Goal: Task Accomplishment & Management: Complete application form

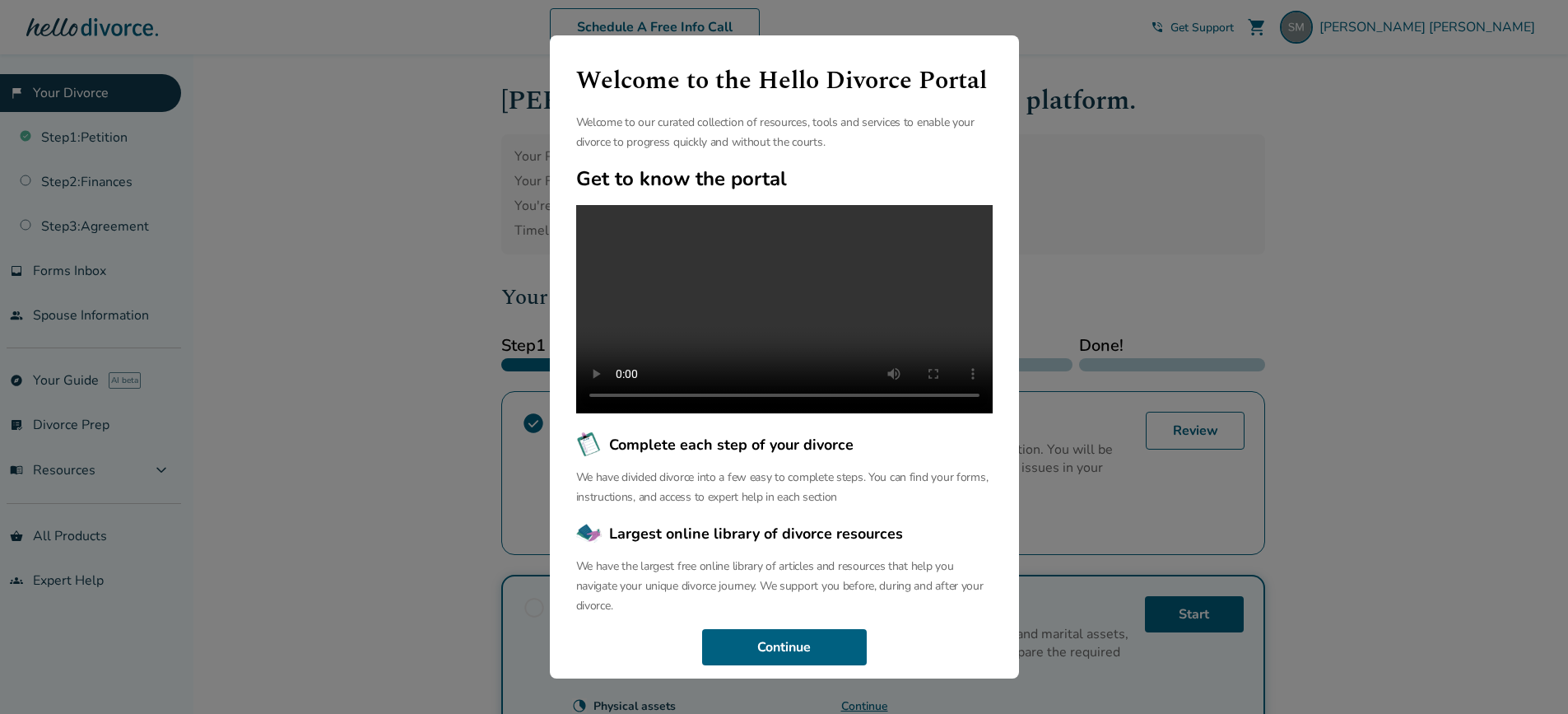
scroll to position [70, 0]
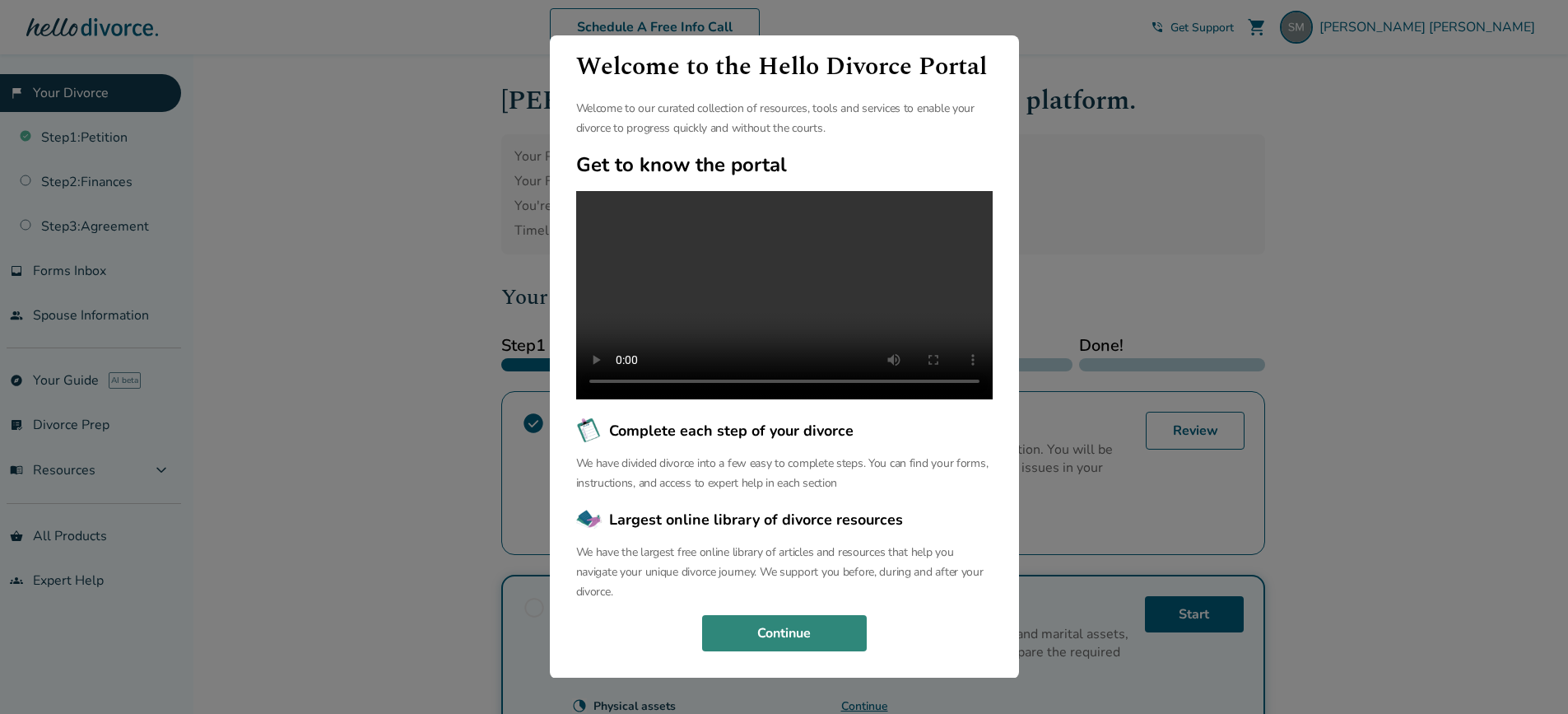
click at [778, 634] on button "Continue" at bounding box center [784, 633] width 164 height 36
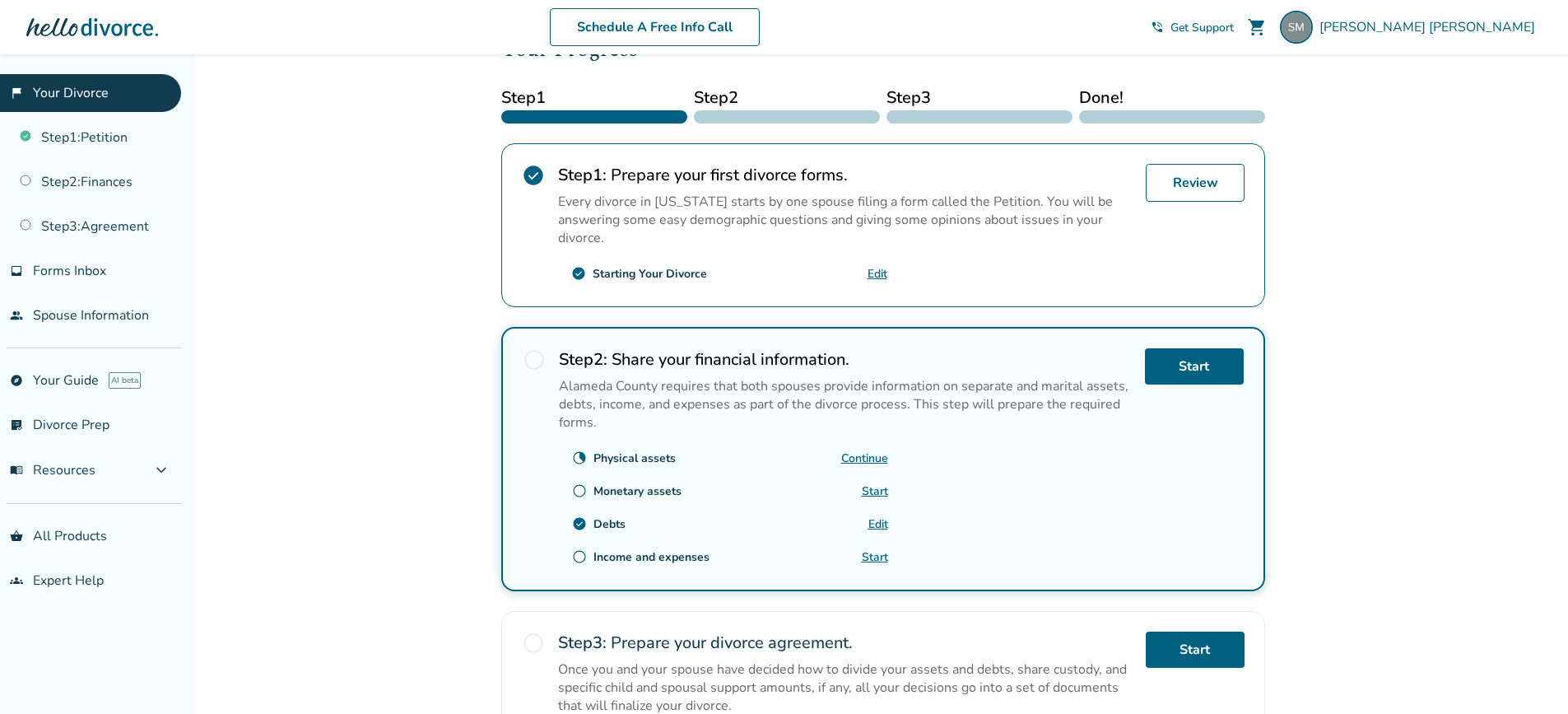
scroll to position [247, 0]
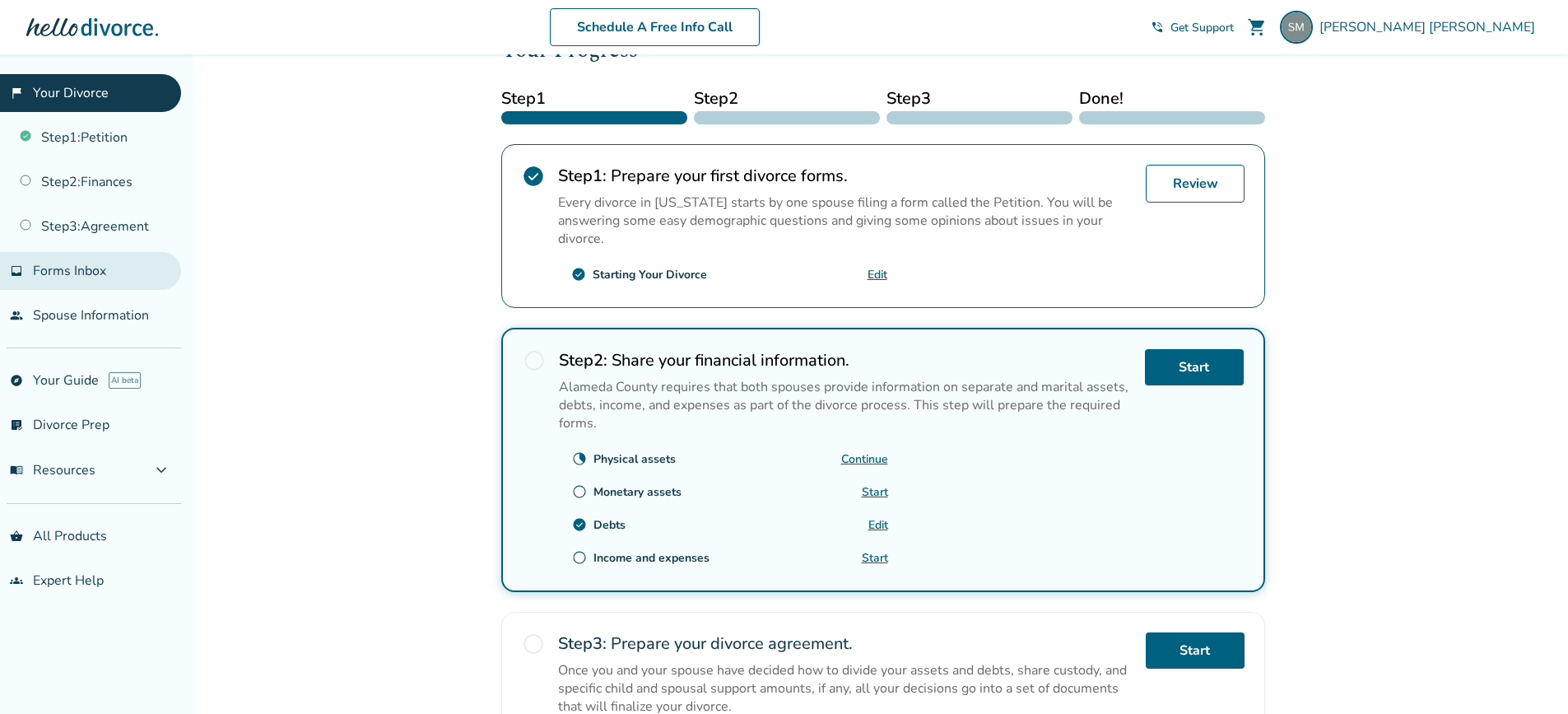
click at [93, 265] on span "Forms Inbox" at bounding box center [69, 271] width 73 height 18
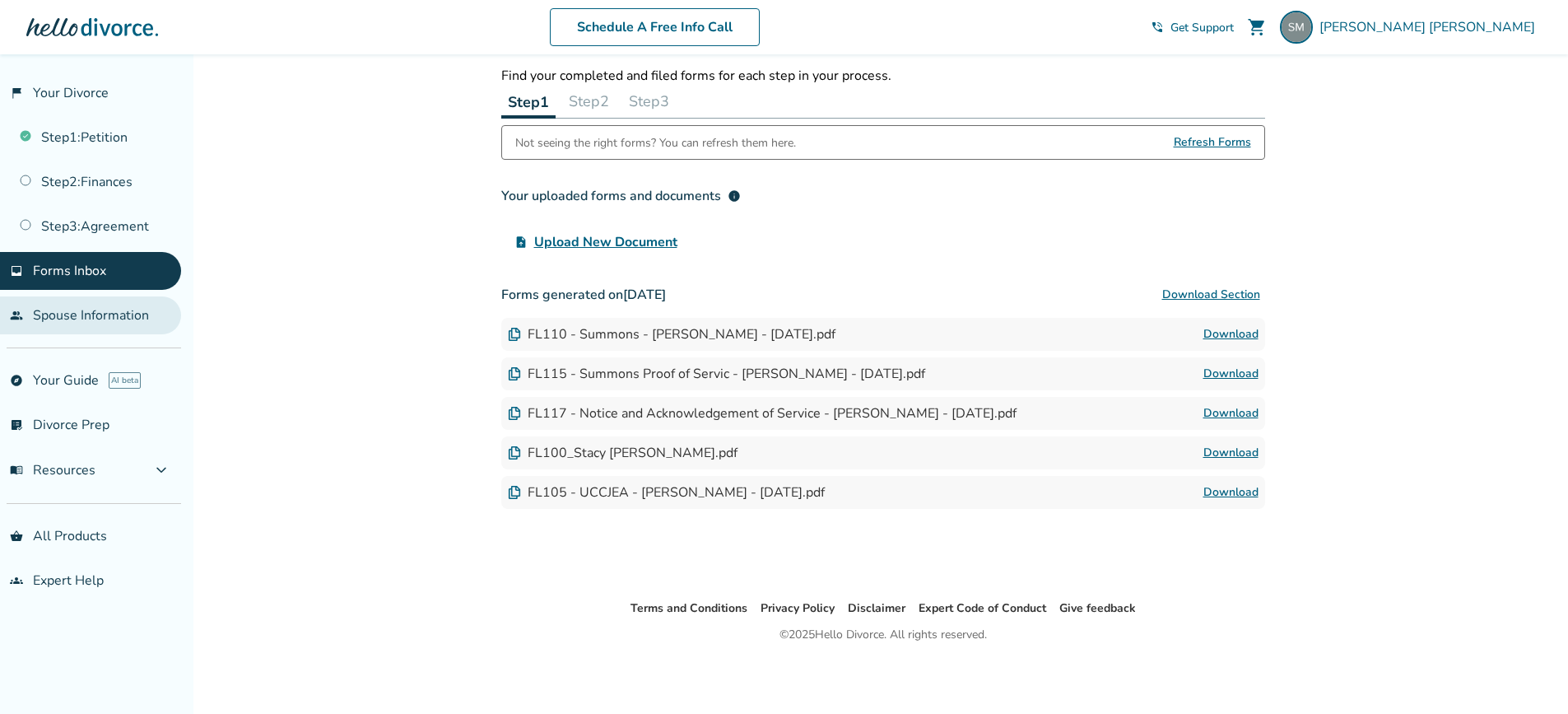
click at [63, 322] on link "people Spouse Information" at bounding box center [90, 315] width 181 height 38
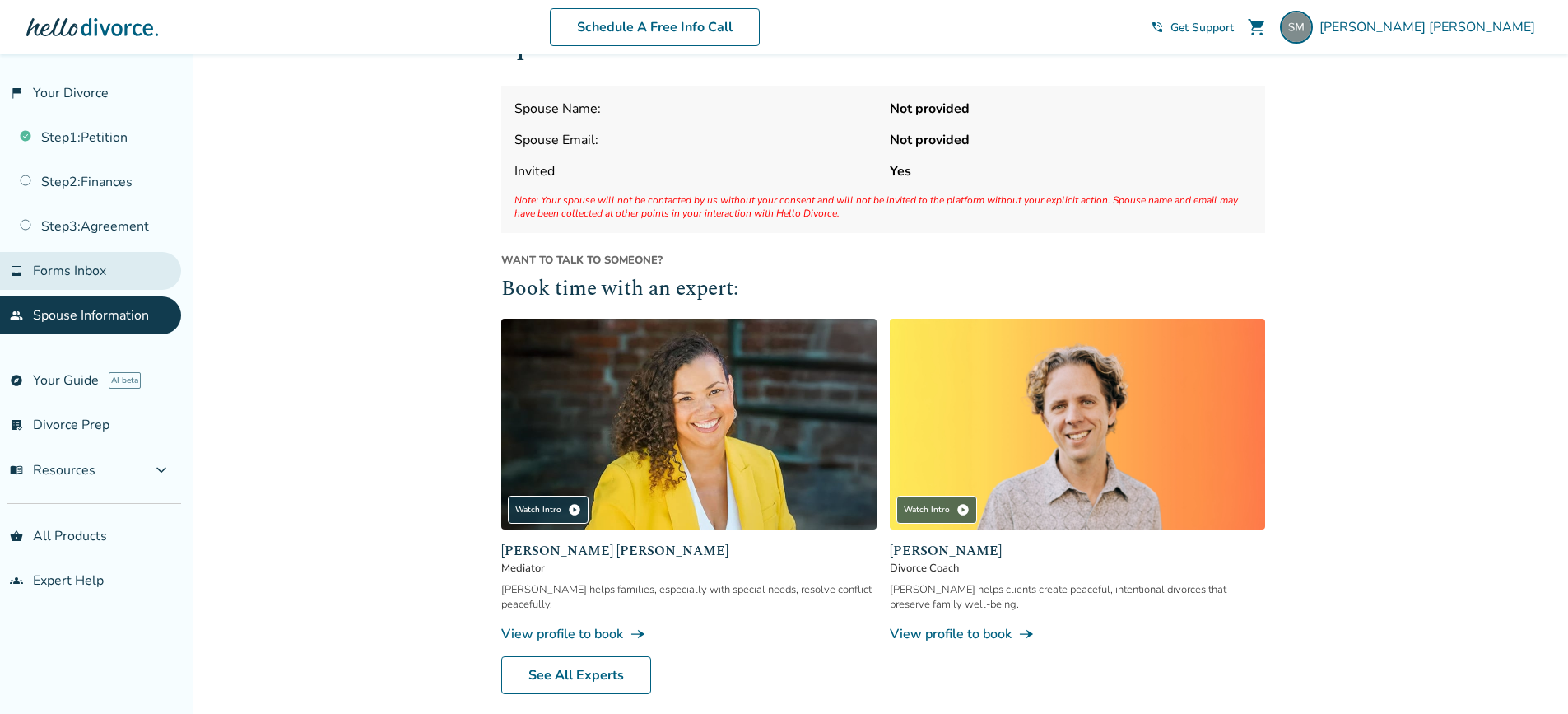
click at [74, 273] on span "Forms Inbox" at bounding box center [69, 271] width 73 height 18
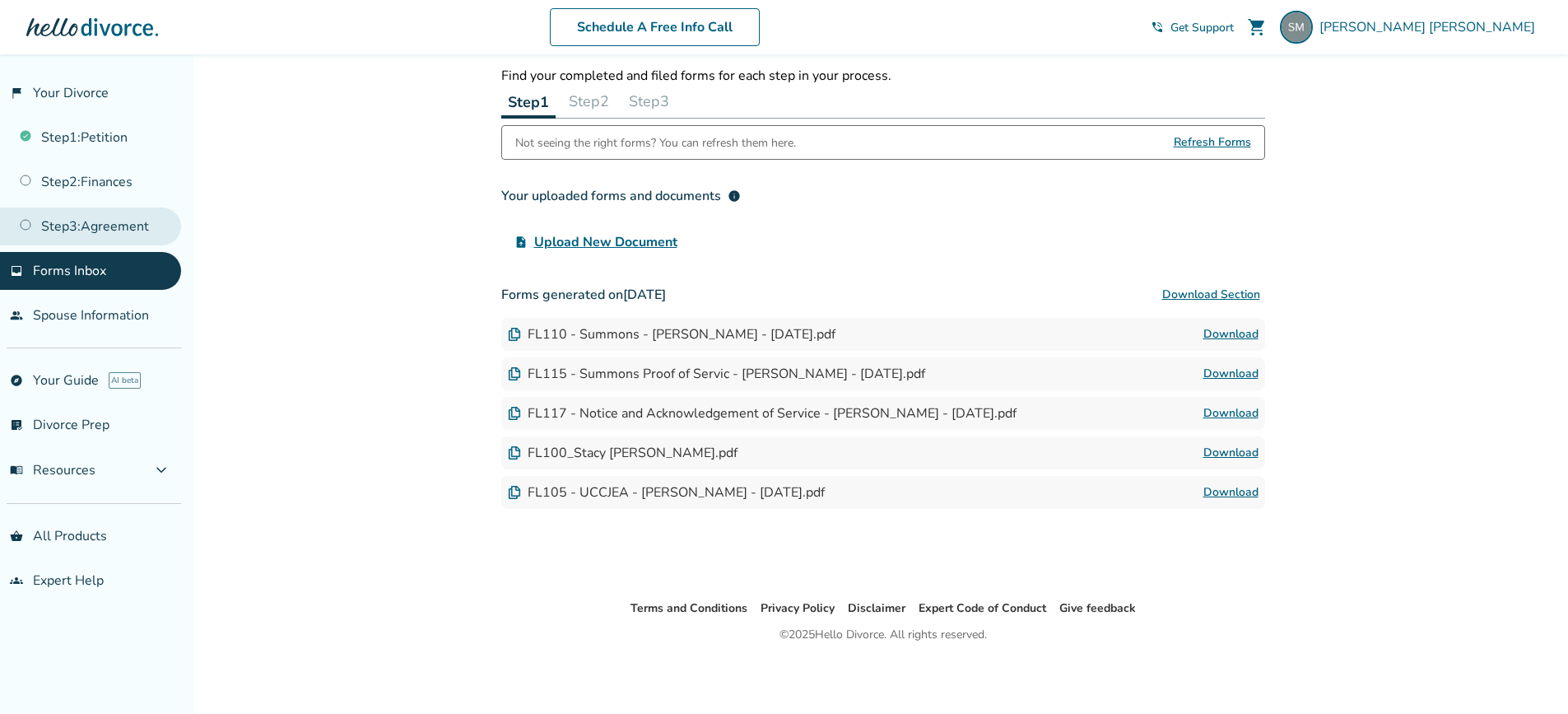
click at [65, 233] on link "Step 3 : Agreement" at bounding box center [90, 226] width 181 height 38
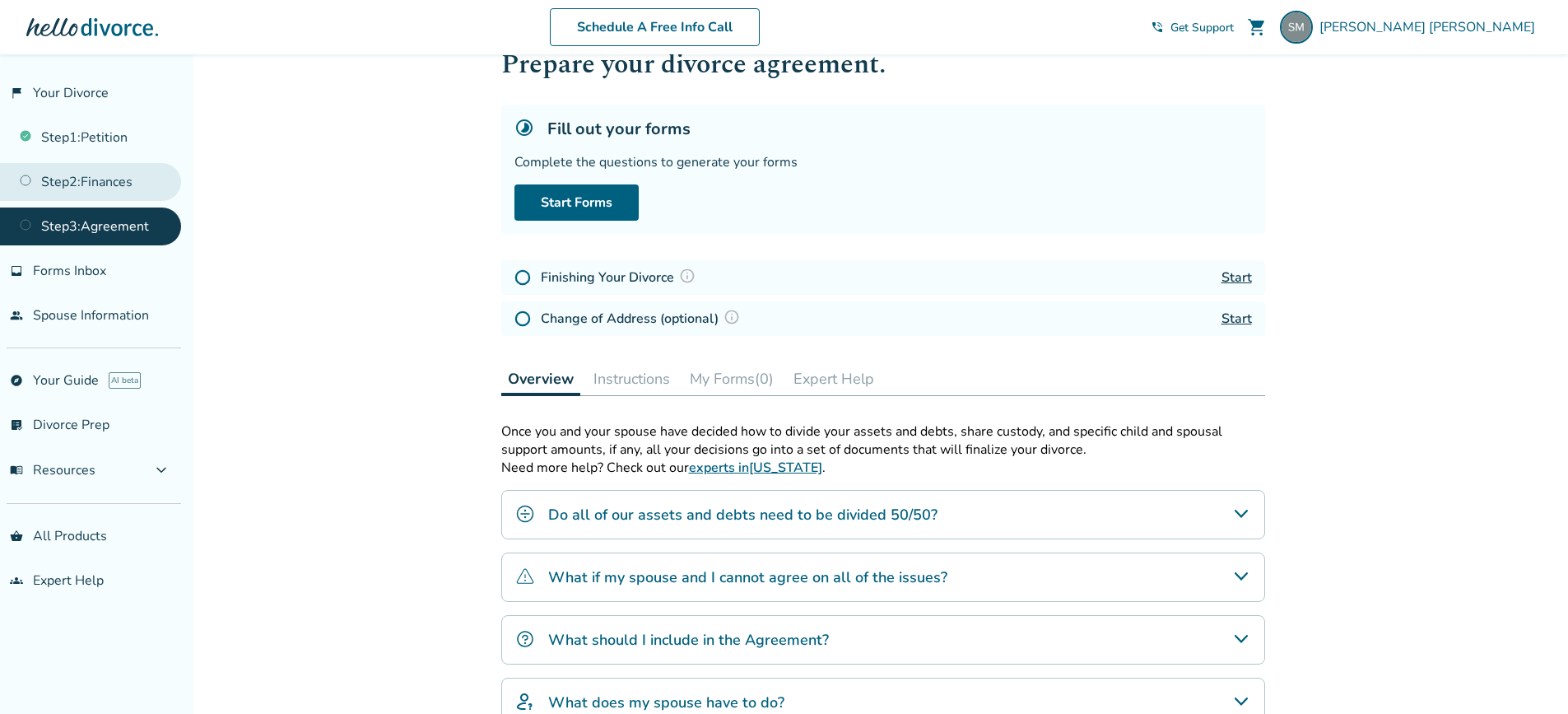
click at [73, 193] on link "Step 2 : Finances" at bounding box center [90, 182] width 181 height 38
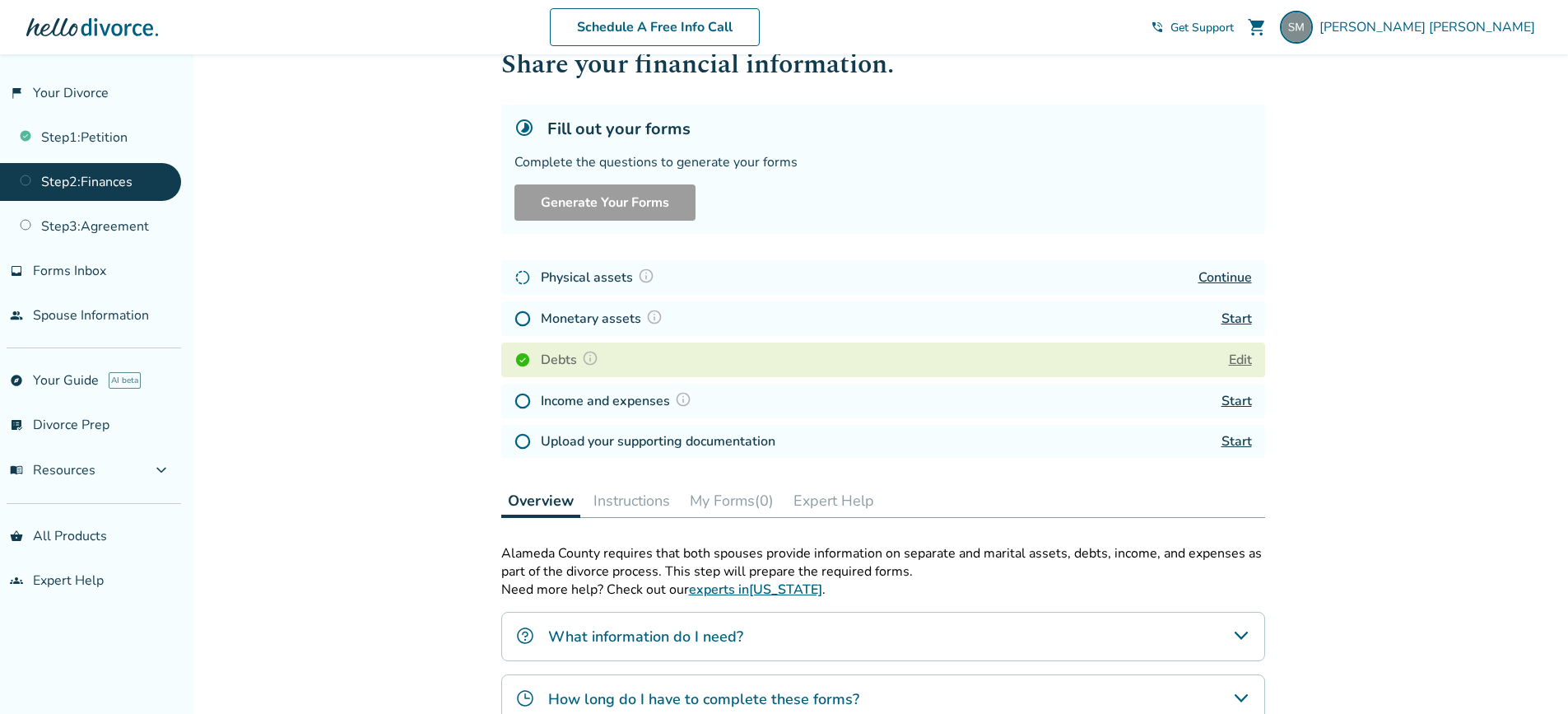
click at [1236, 319] on link "Start" at bounding box center [1237, 318] width 30 height 18
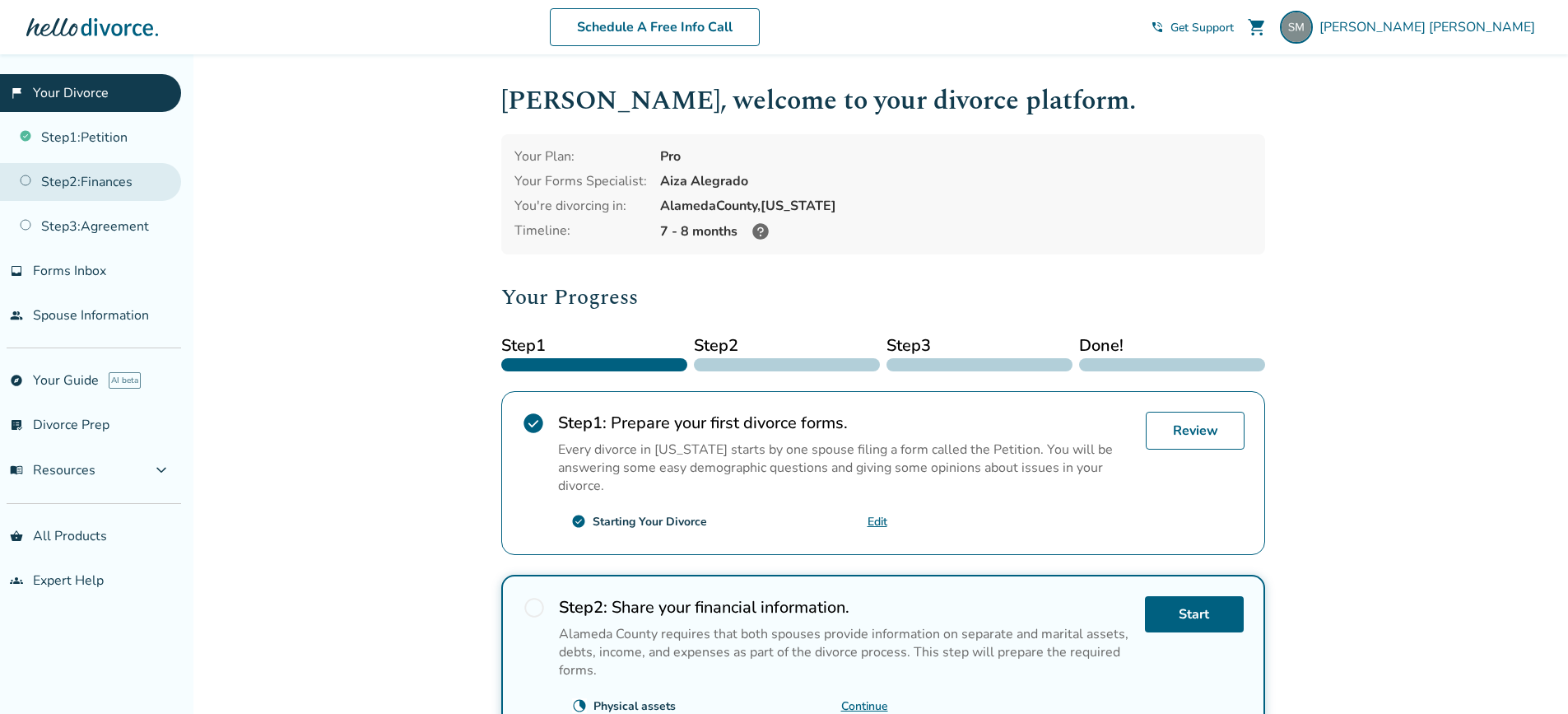
click at [96, 179] on link "Step 2 : Finances" at bounding box center [90, 182] width 181 height 38
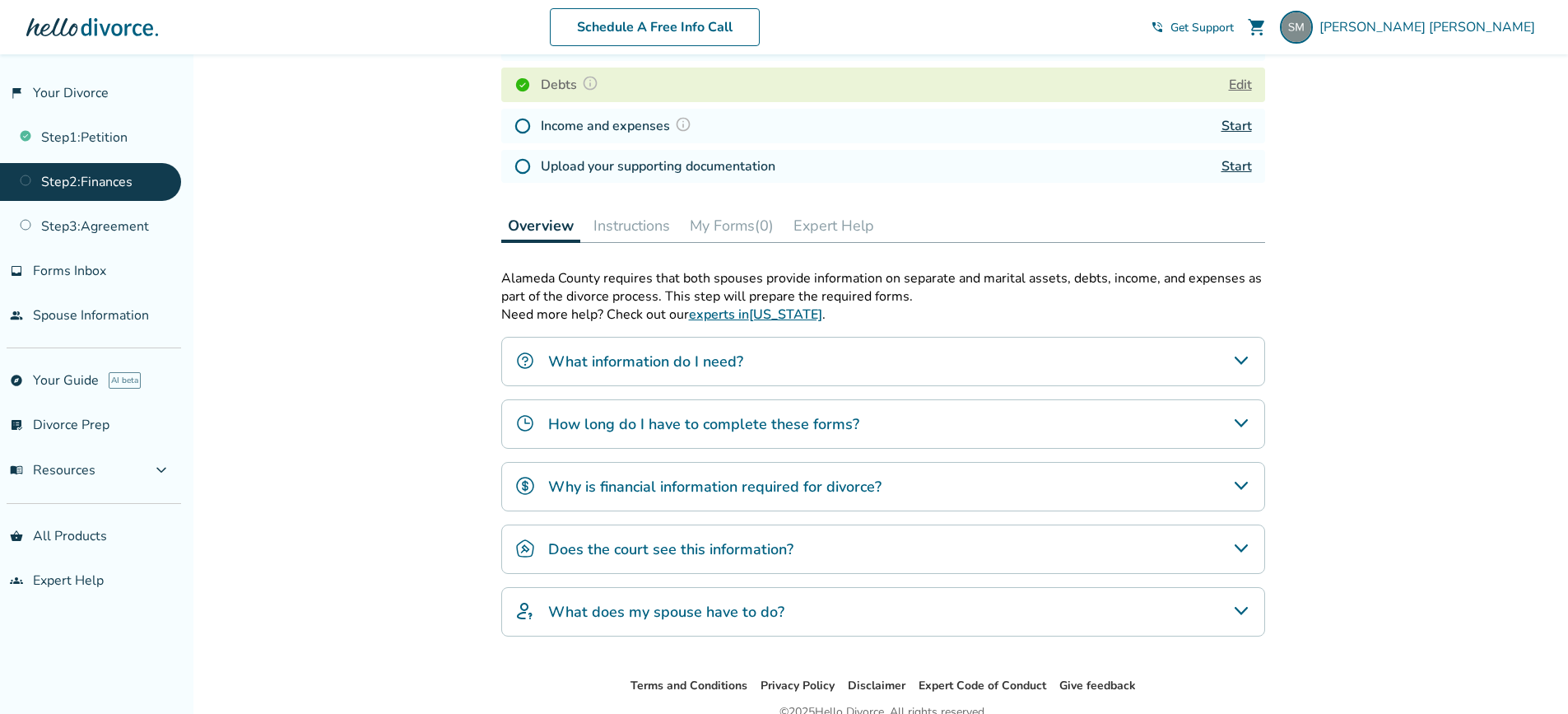
scroll to position [247, 0]
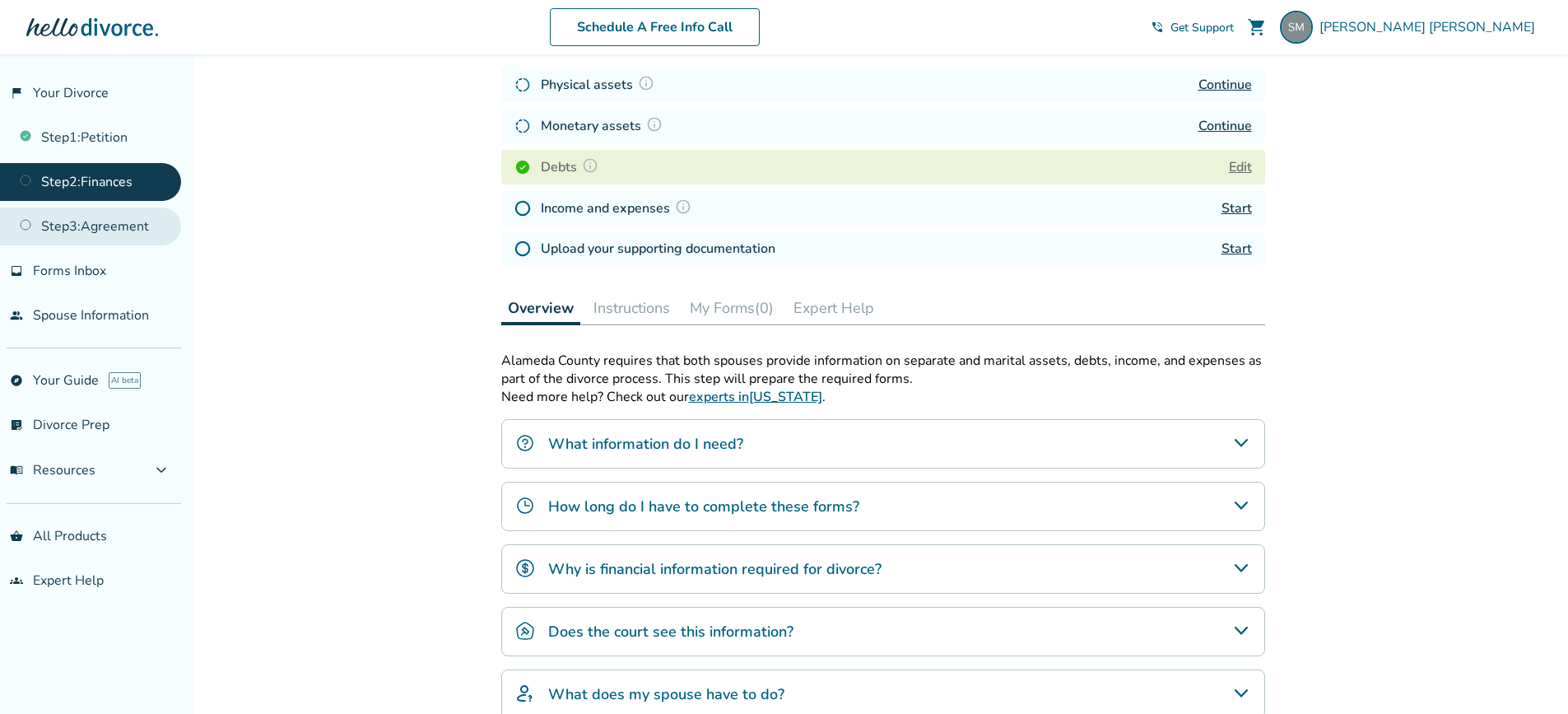
click at [103, 229] on link "Step 3 : Agreement" at bounding box center [90, 226] width 181 height 38
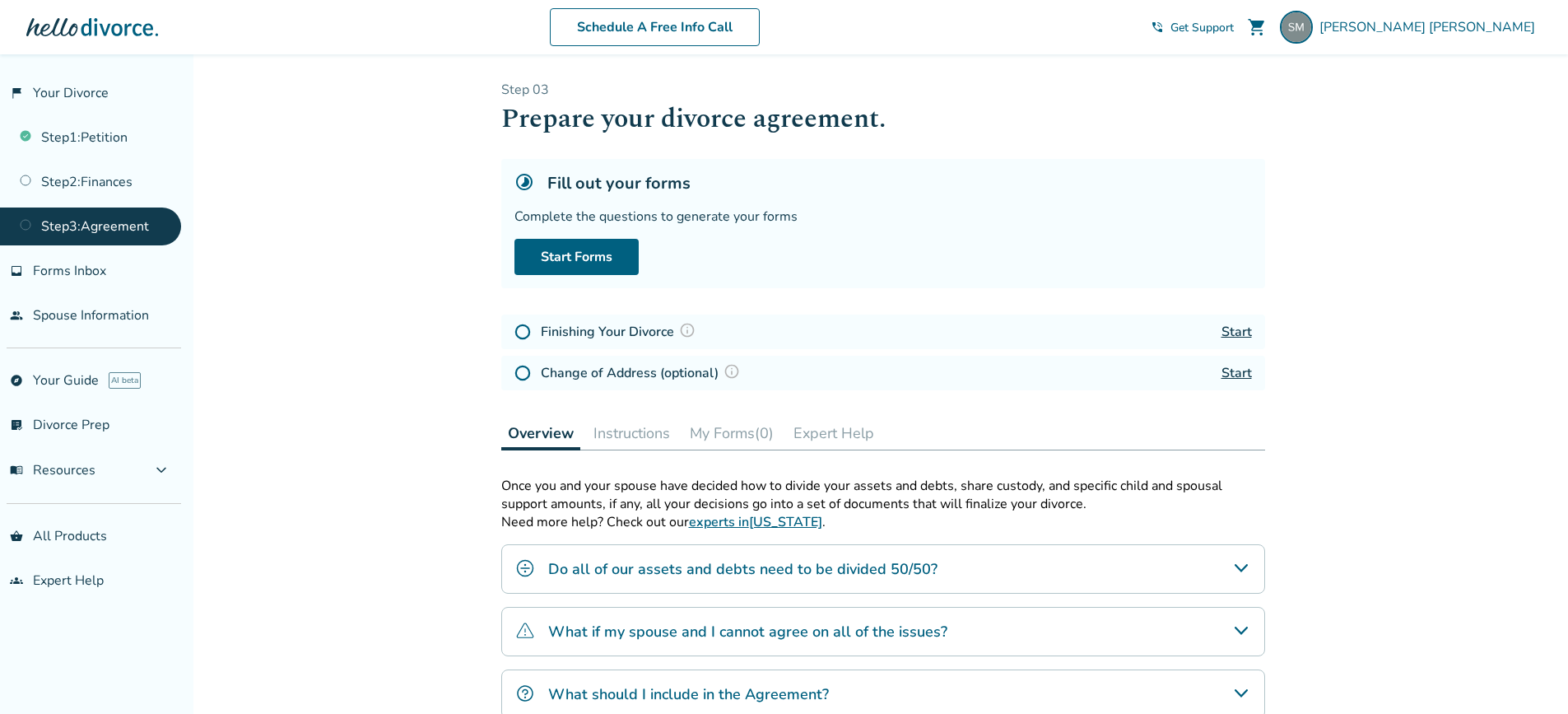
click at [845, 369] on div "Change of Address (optional) Start" at bounding box center [883, 373] width 764 height 34
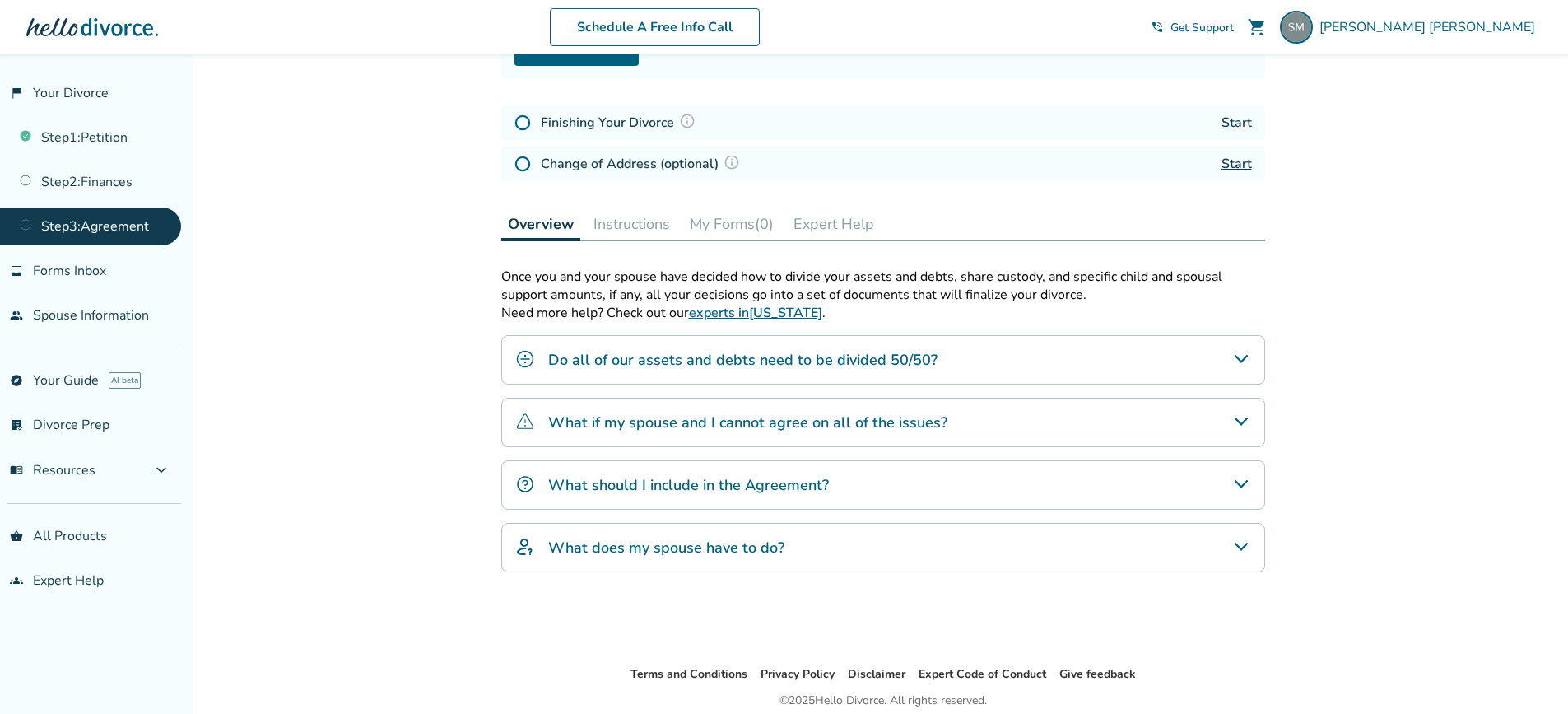
scroll to position [247, 0]
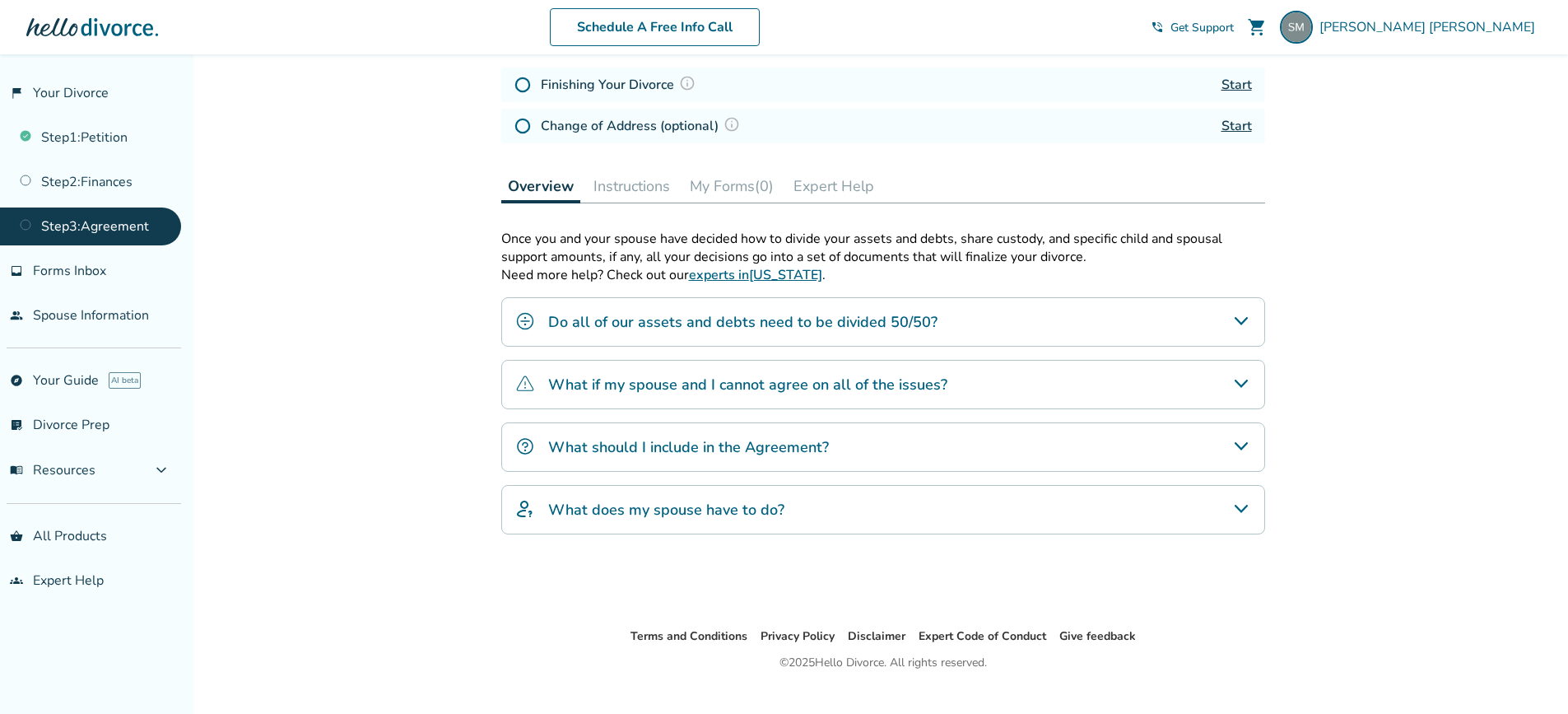
click at [951, 157] on div "Step 0 3 Prepare your divorce agreement. Fill out your forms Complete the quest…" at bounding box center [883, 216] width 764 height 766
click at [846, 322] on h4 "Do all of our assets and debts need to be divided 50/50?" at bounding box center [742, 322] width 389 height 22
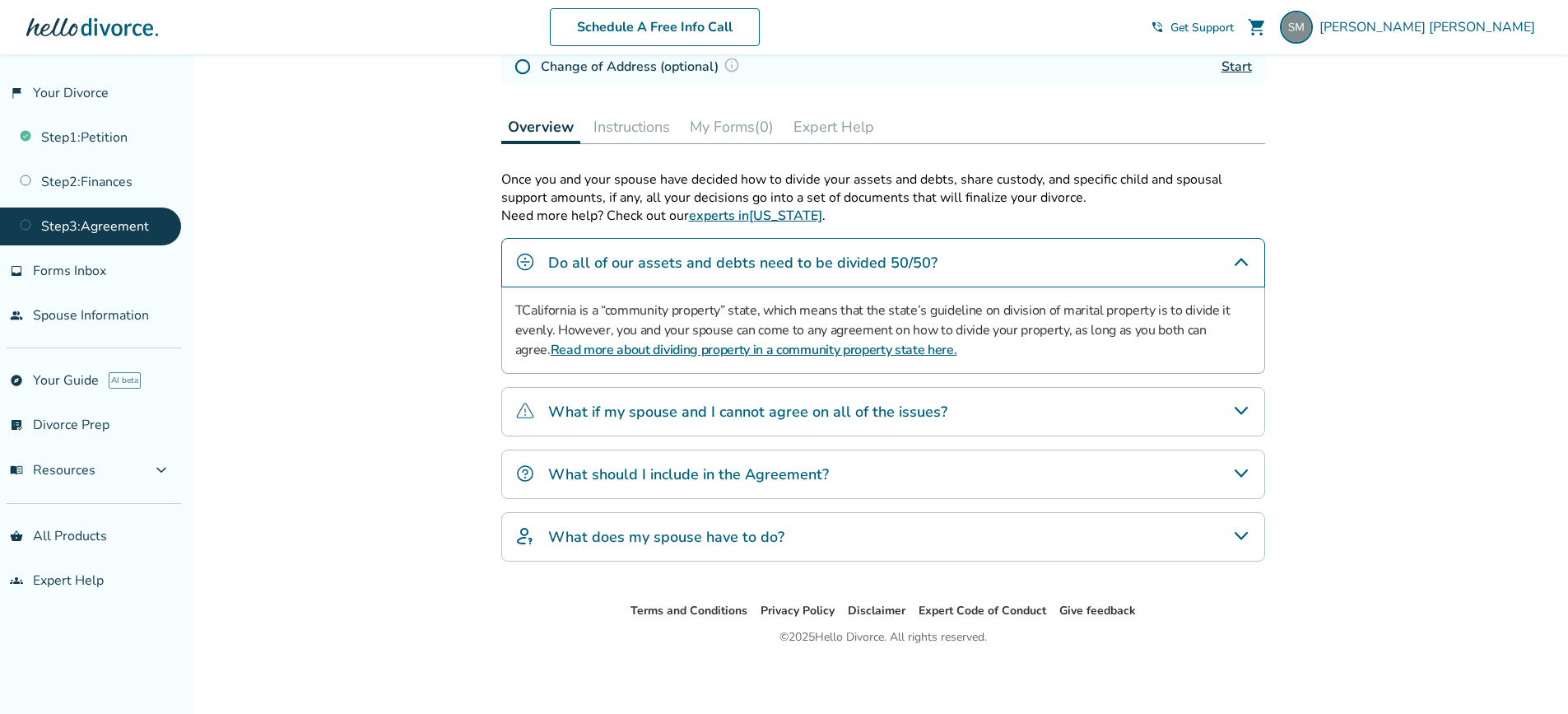
scroll to position [309, 0]
click at [650, 469] on h4 "What should I include in the Agreement?" at bounding box center [688, 472] width 281 height 22
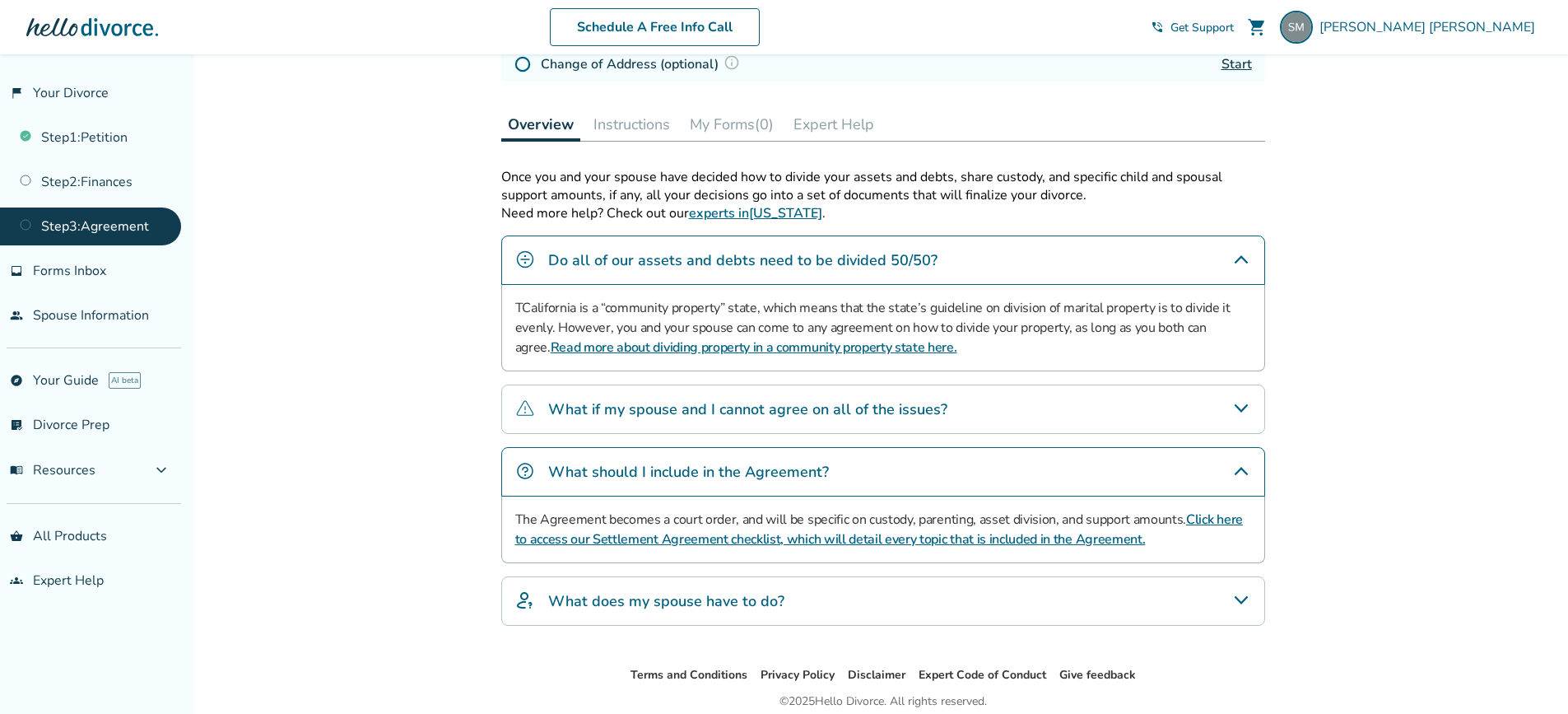
click at [849, 415] on h4 "What if my spouse and I cannot agree on all of the issues?" at bounding box center [747, 409] width 400 height 22
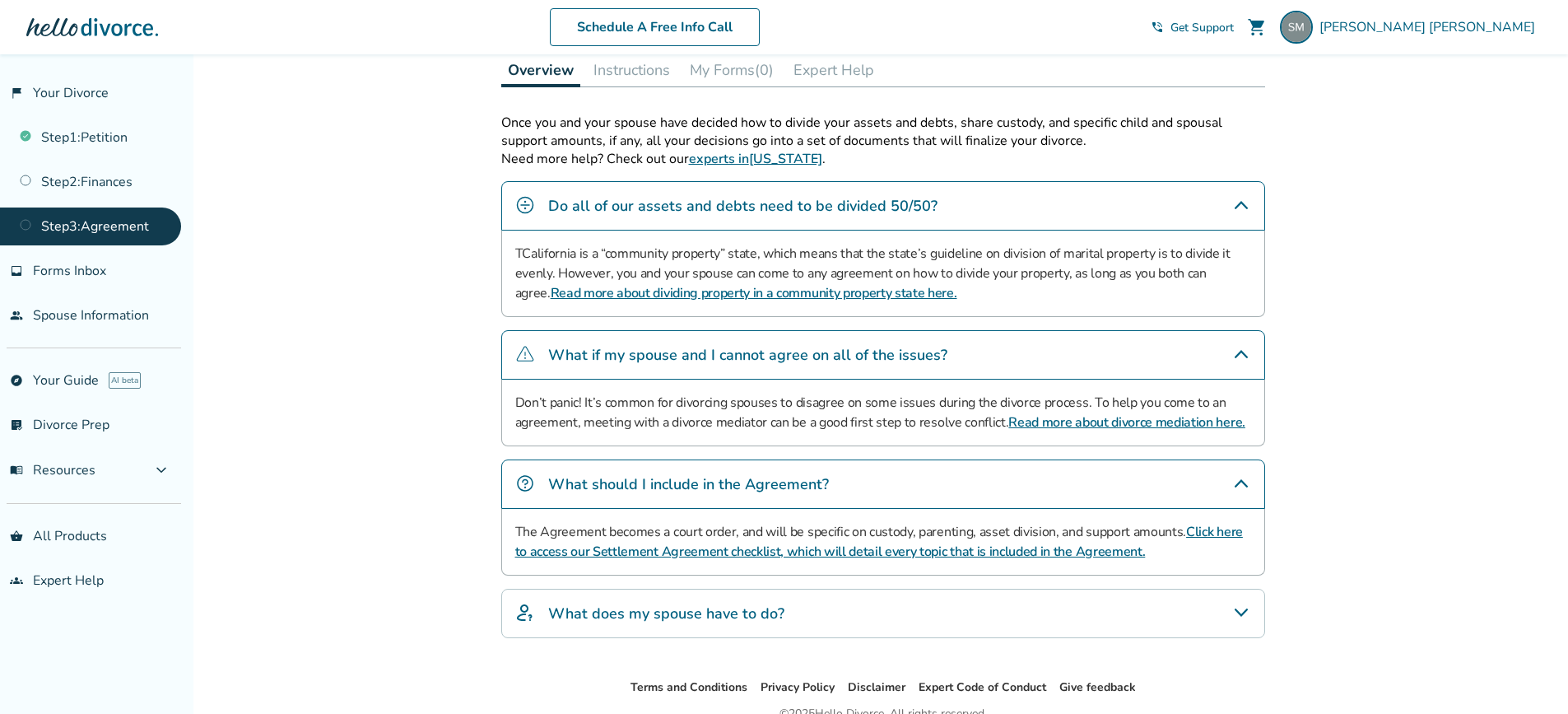
scroll to position [442, 0]
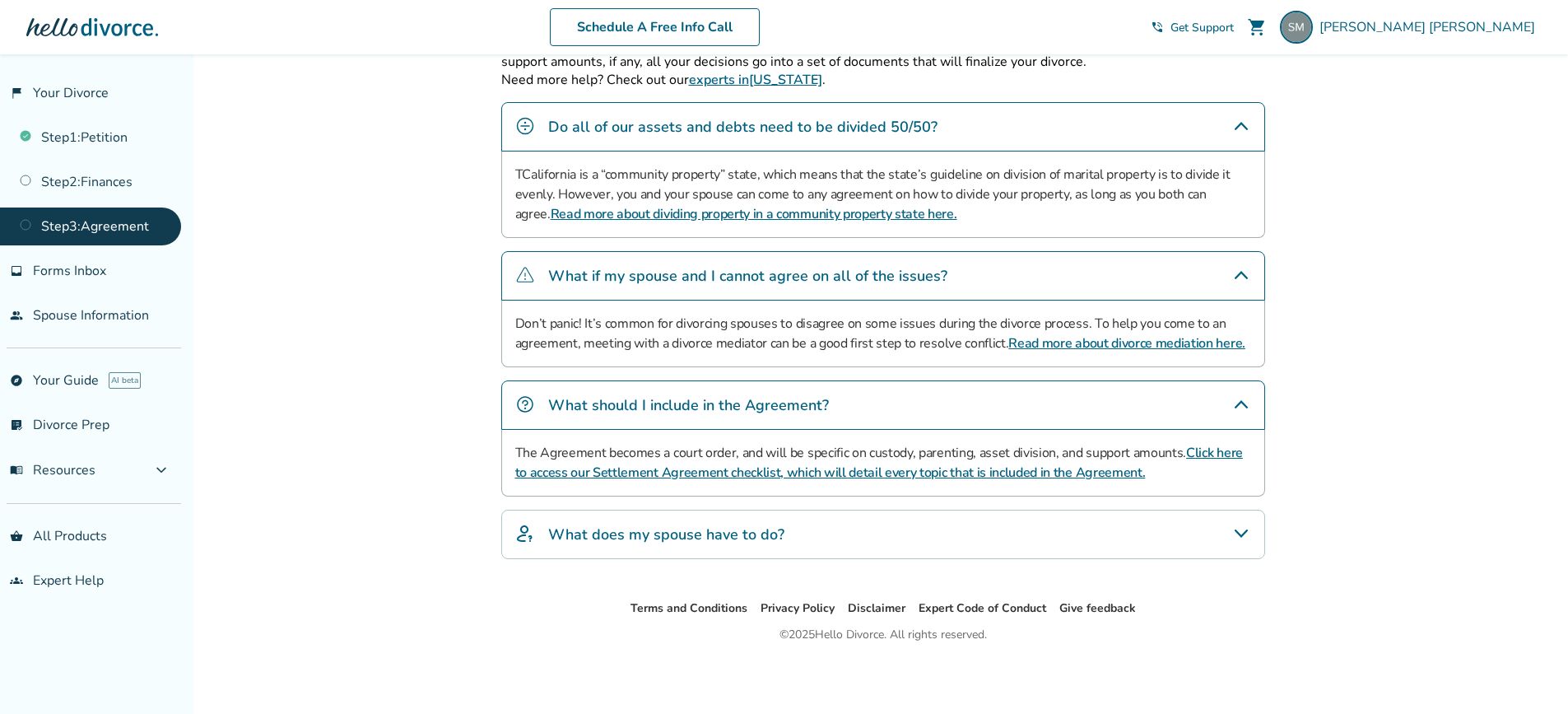
click at [778, 529] on h4 "What does my spouse have to do?" at bounding box center [665, 534] width 236 height 22
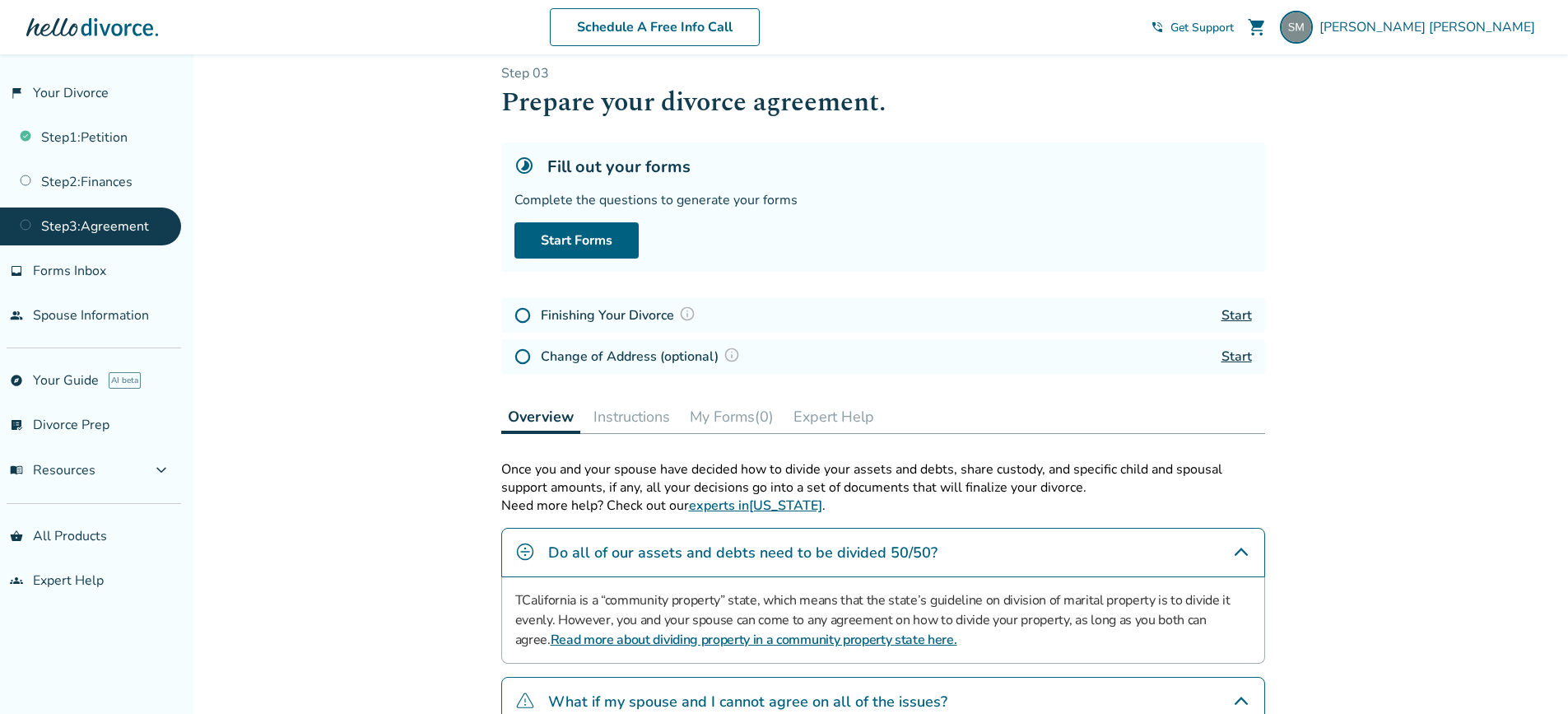
scroll to position [0, 0]
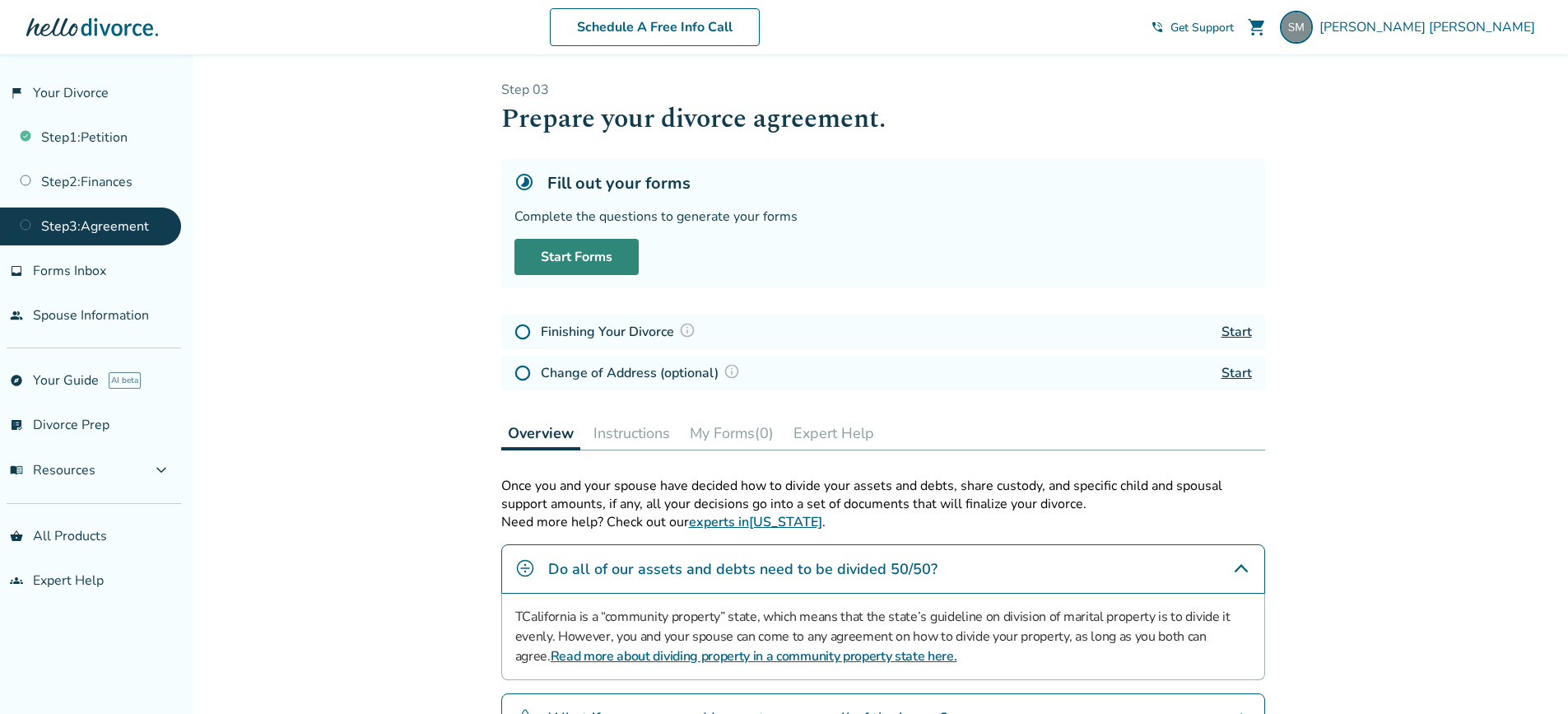
click at [619, 258] on link "Start Forms" at bounding box center [576, 256] width 124 height 36
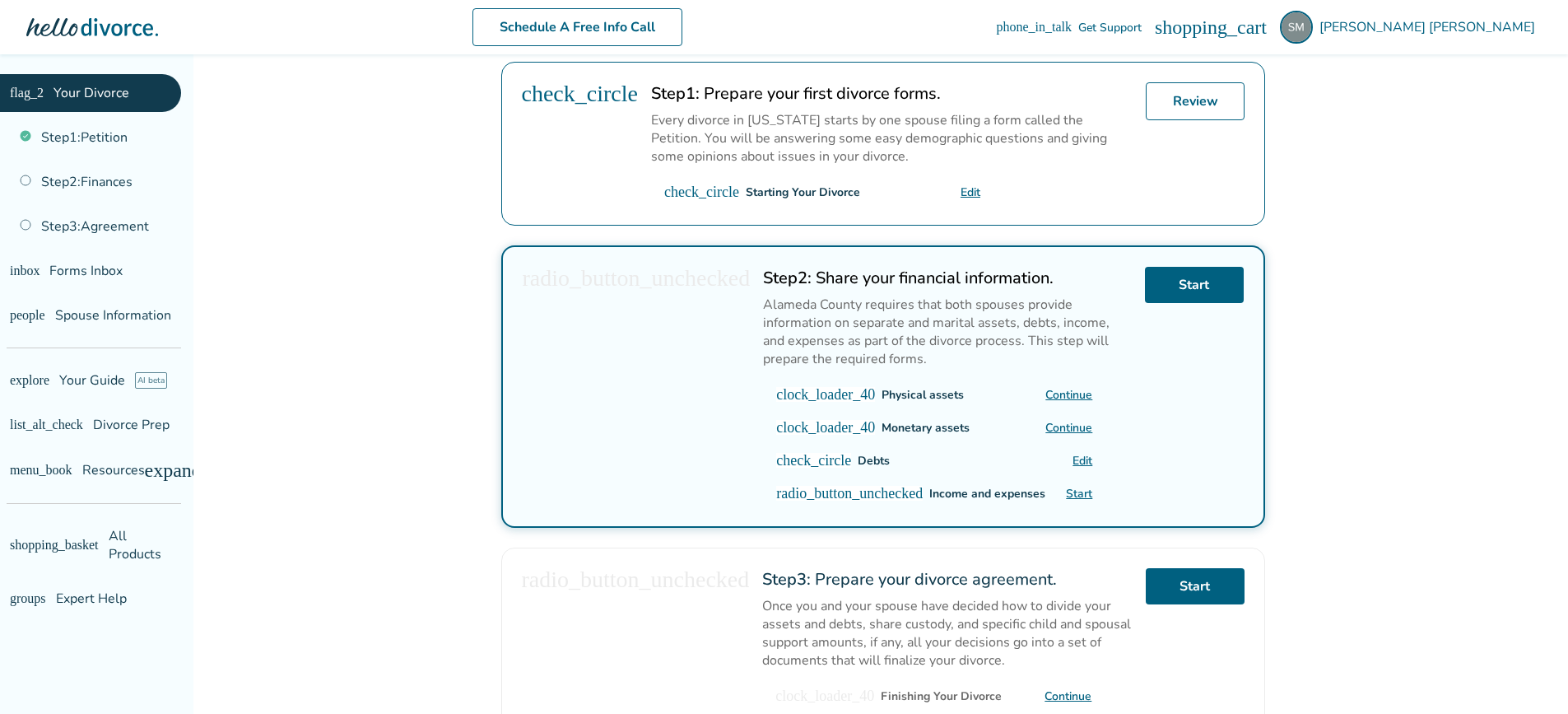
scroll to position [412, 0]
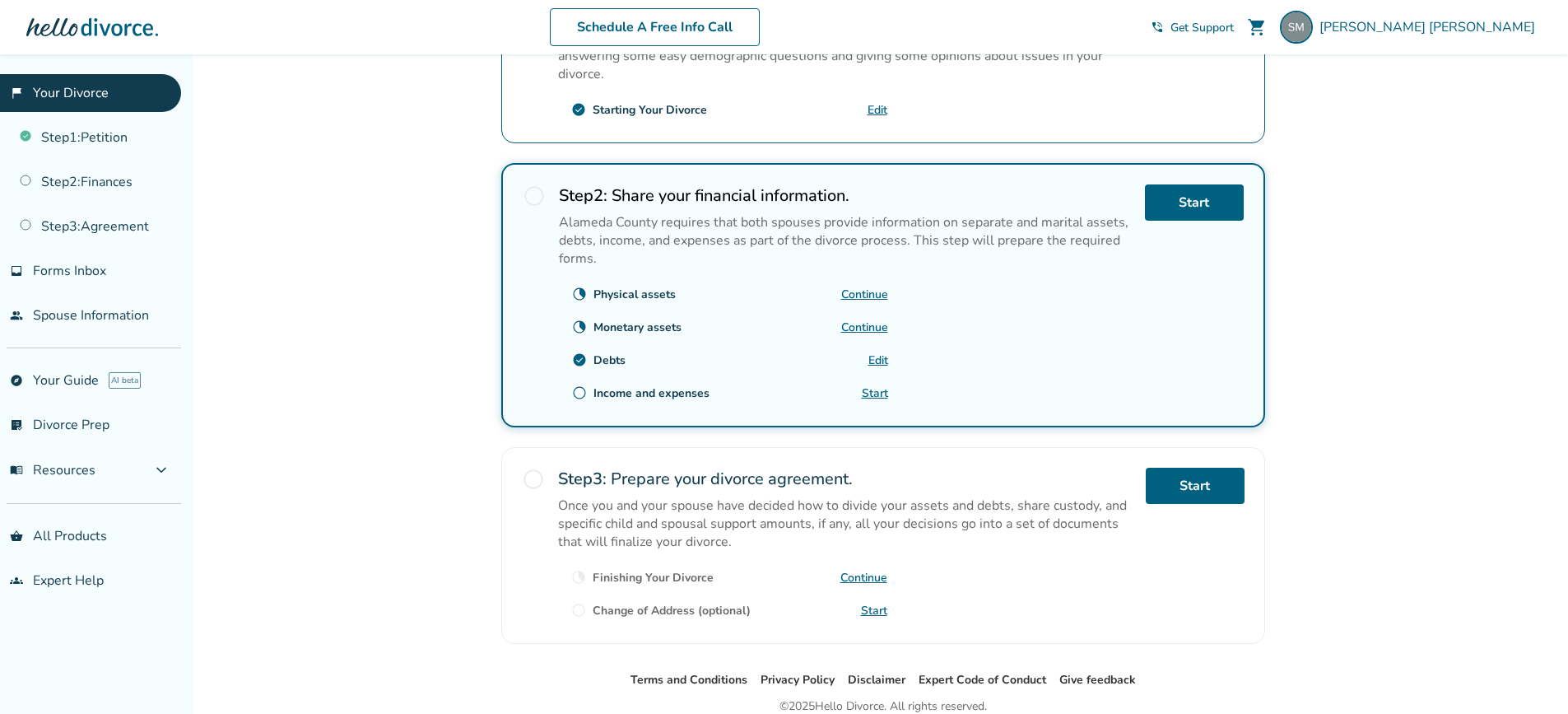
click at [865, 329] on link "Continue" at bounding box center [864, 327] width 47 height 15
